Goal: Transaction & Acquisition: Subscribe to service/newsletter

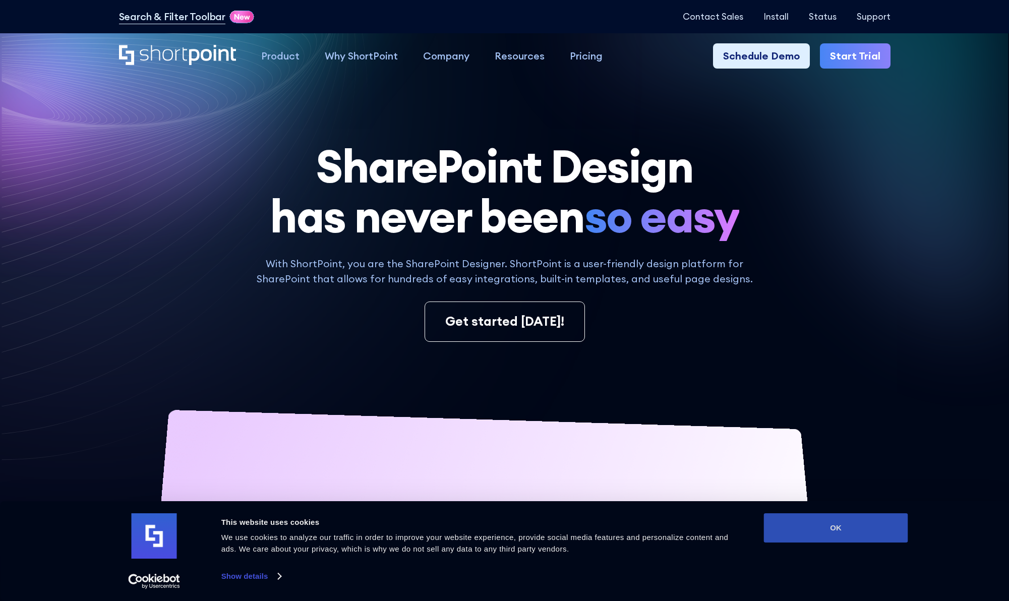
click at [842, 524] on button "OK" at bounding box center [836, 527] width 144 height 29
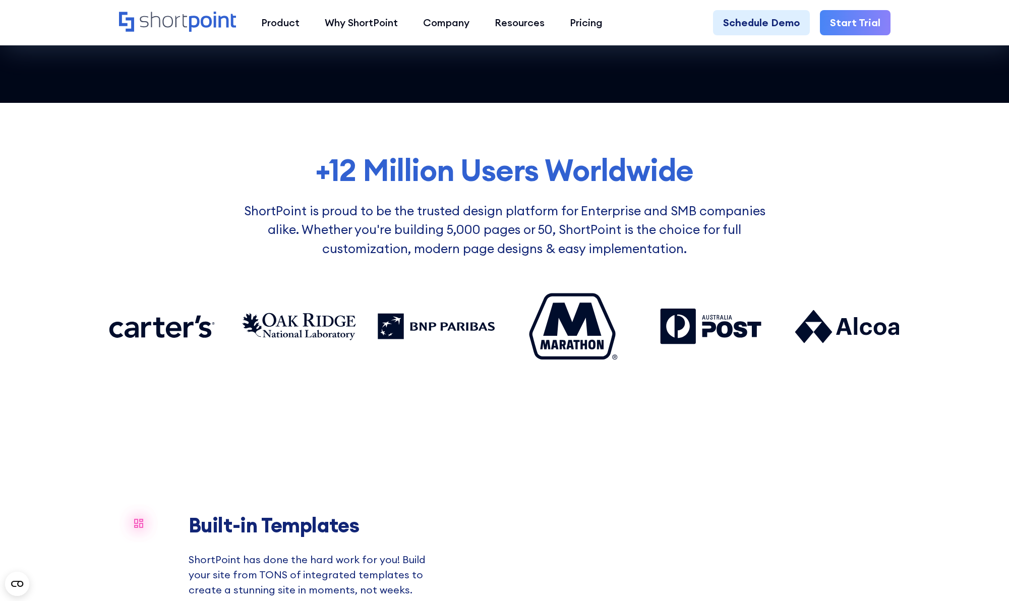
scroll to position [780, 0]
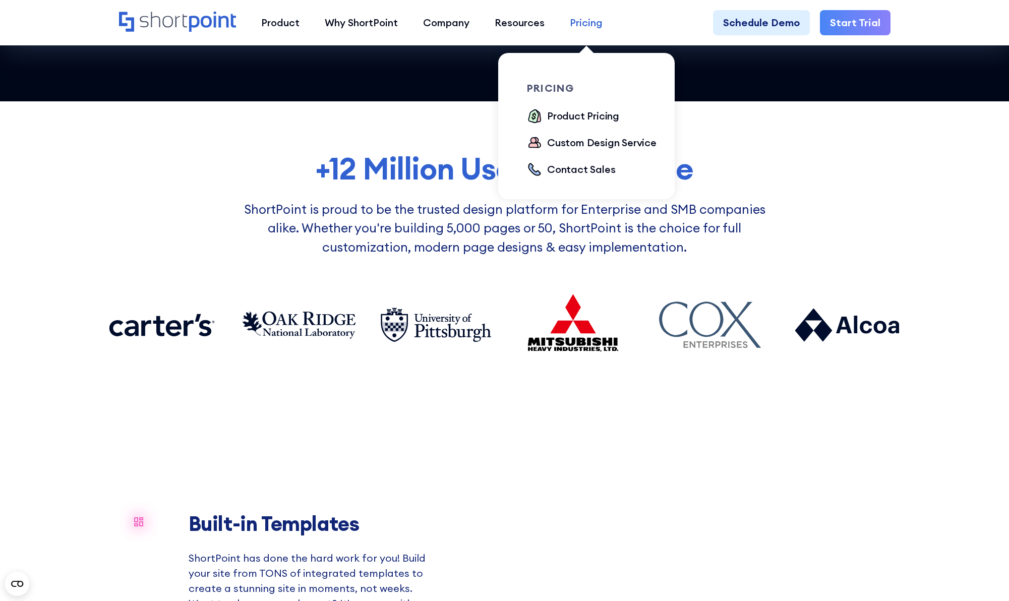
click at [584, 16] on div "Pricing" at bounding box center [586, 22] width 33 height 15
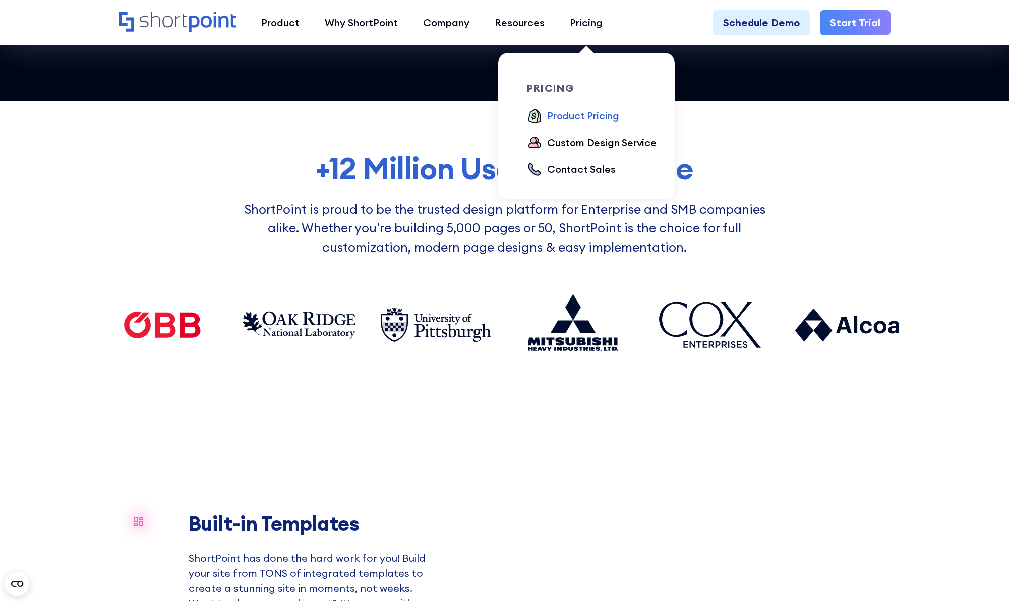
click at [592, 116] on div "Product Pricing" at bounding box center [583, 115] width 72 height 15
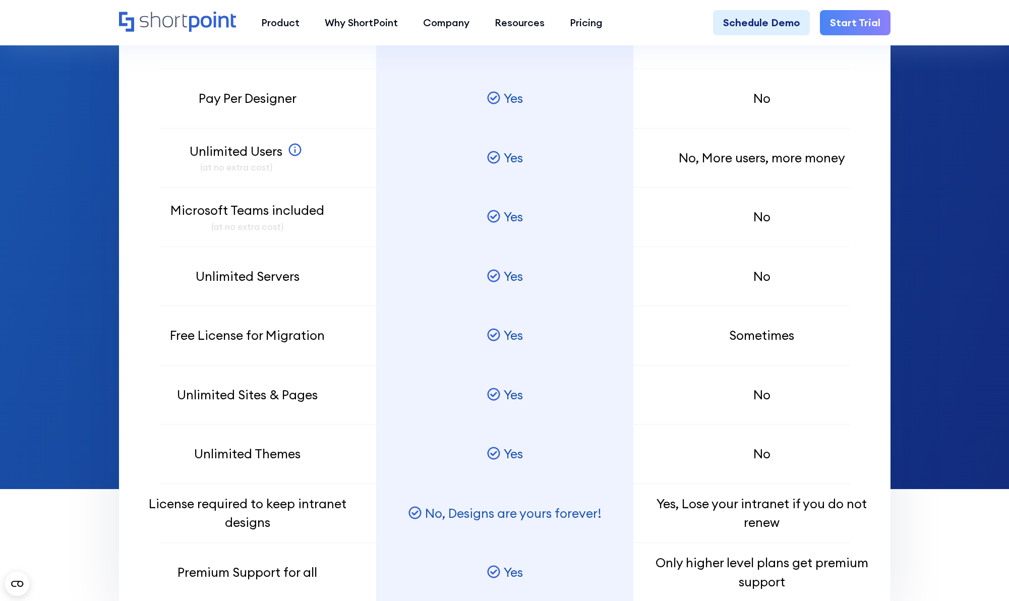
scroll to position [929, 0]
